Goal: Transaction & Acquisition: Obtain resource

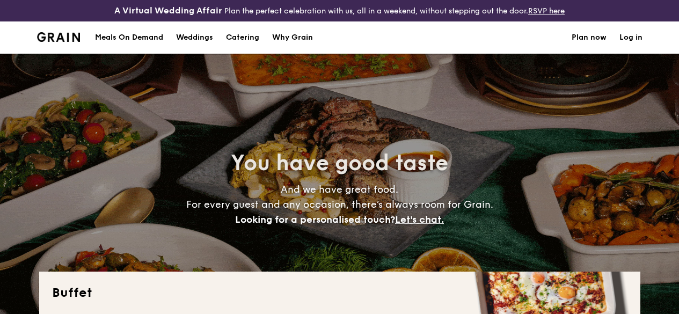
select select
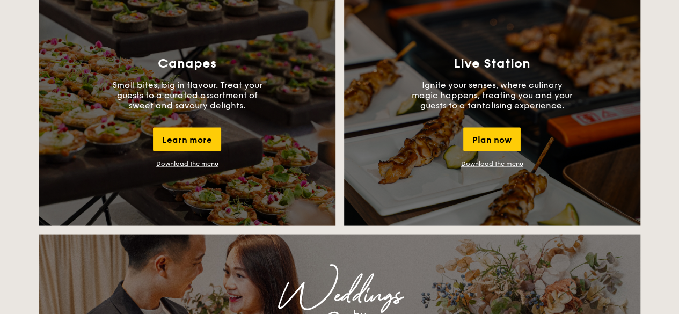
scroll to position [991, 0]
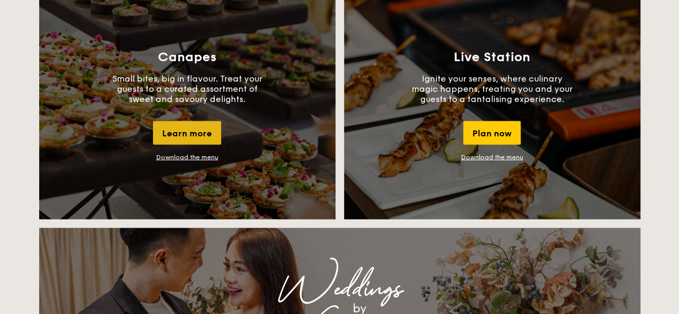
click at [190, 143] on div "Learn more" at bounding box center [187, 133] width 68 height 24
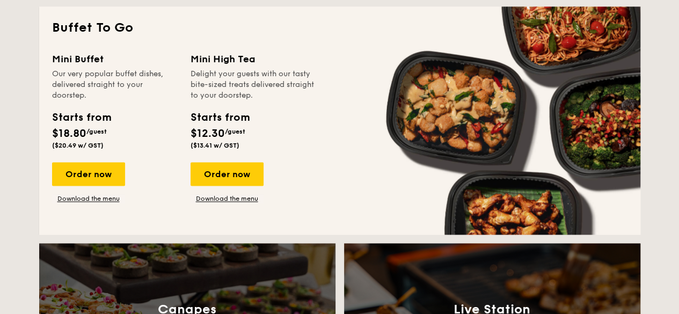
scroll to position [742, 0]
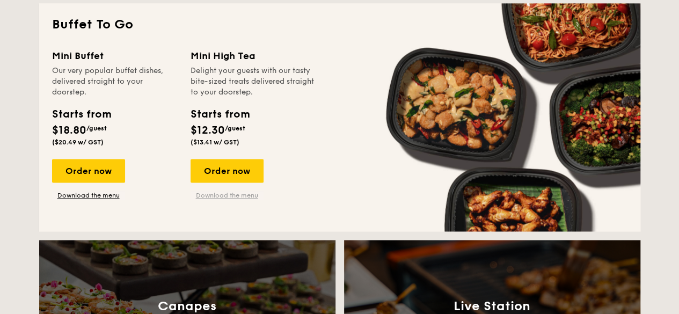
click at [241, 200] on link "Download the menu" at bounding box center [227, 195] width 73 height 9
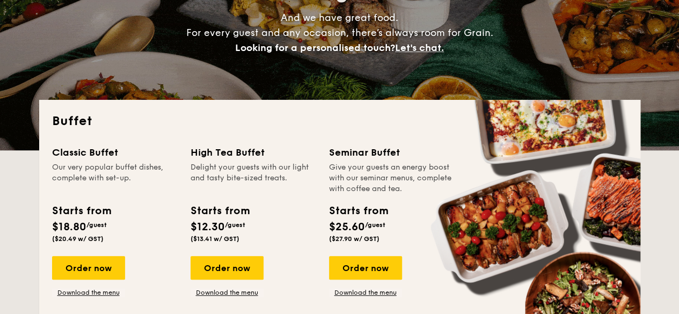
scroll to position [0, 0]
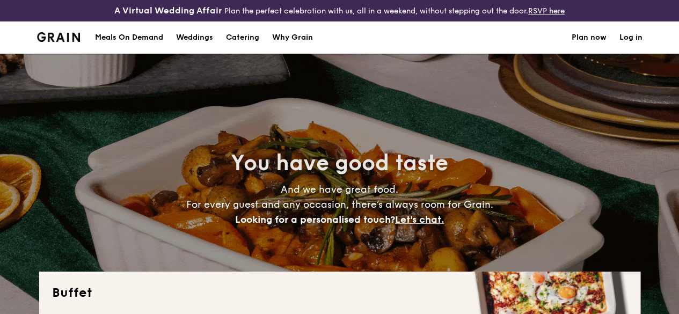
click at [148, 42] on div "Meals On Demand" at bounding box center [129, 37] width 68 height 32
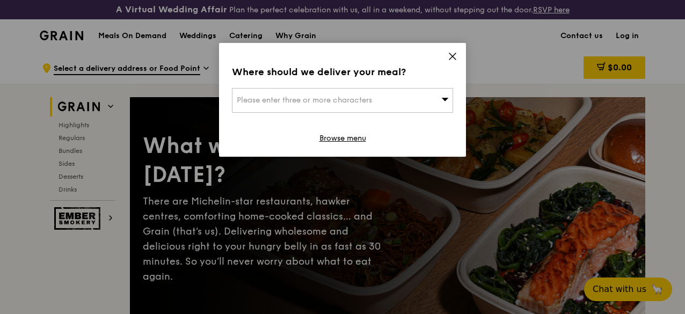
click at [455, 55] on icon at bounding box center [453, 57] width 10 height 10
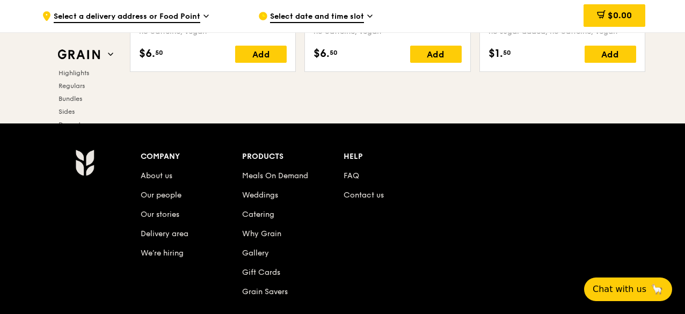
scroll to position [4574, 0]
